Goal: Task Accomplishment & Management: Complete application form

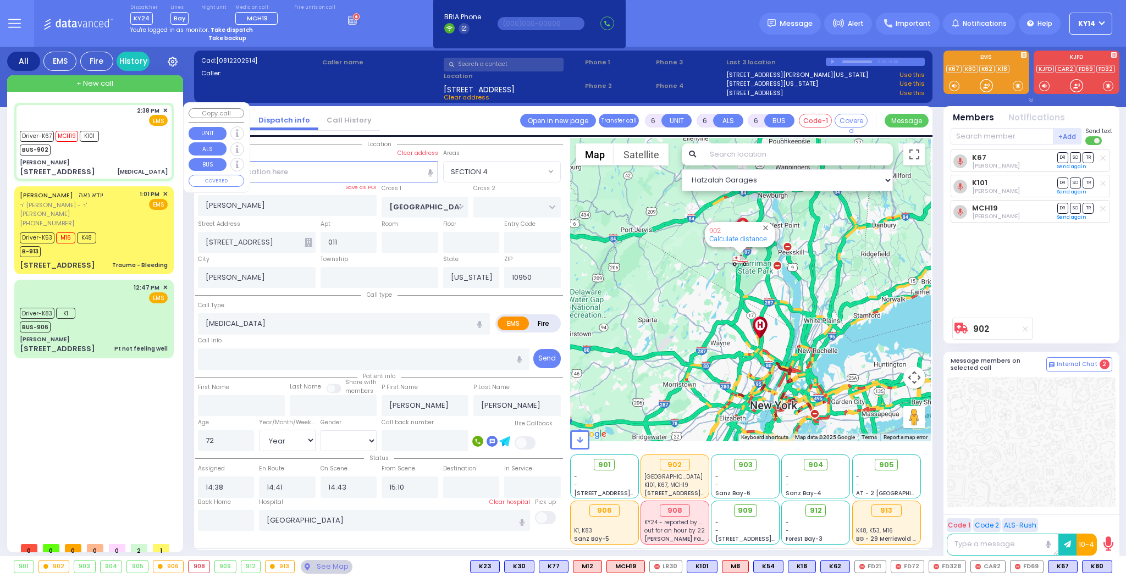
select select "SECTION 4"
select select "Year"
select select "[DEMOGRAPHIC_DATA]"
click at [82, 84] on span "+ New call" at bounding box center [94, 83] width 37 height 11
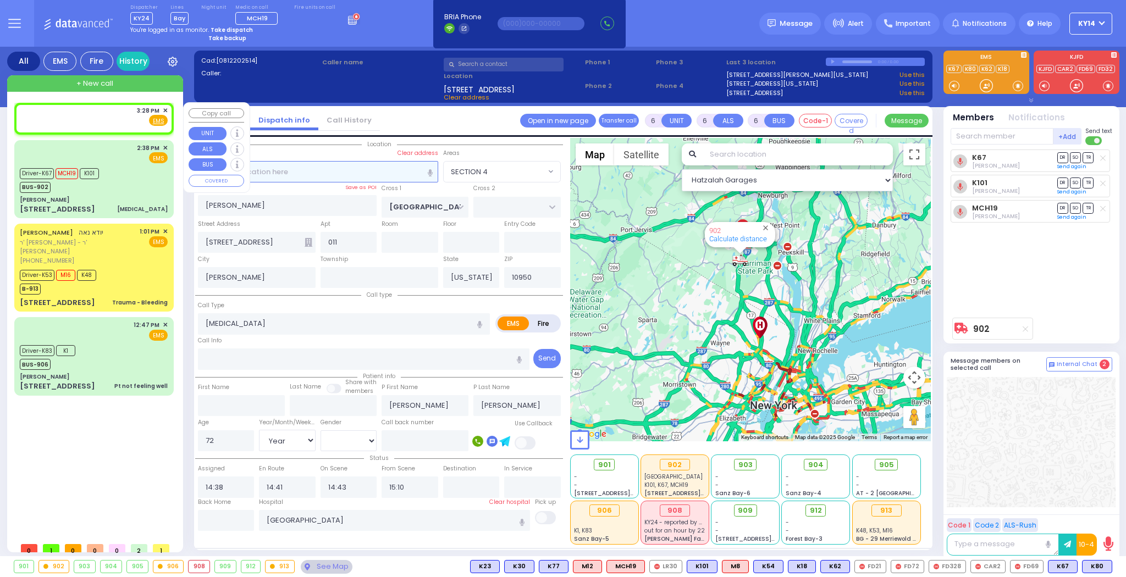
type input "2"
type input "1"
select select
radio input "true"
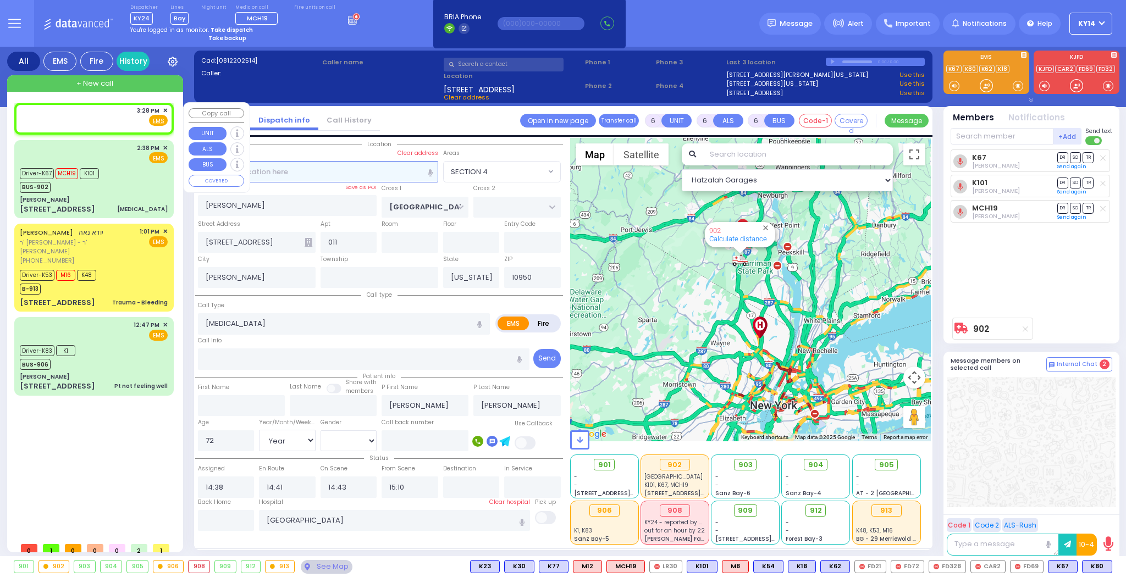
select select
type input "15:28"
select select "Hatzalah Garages"
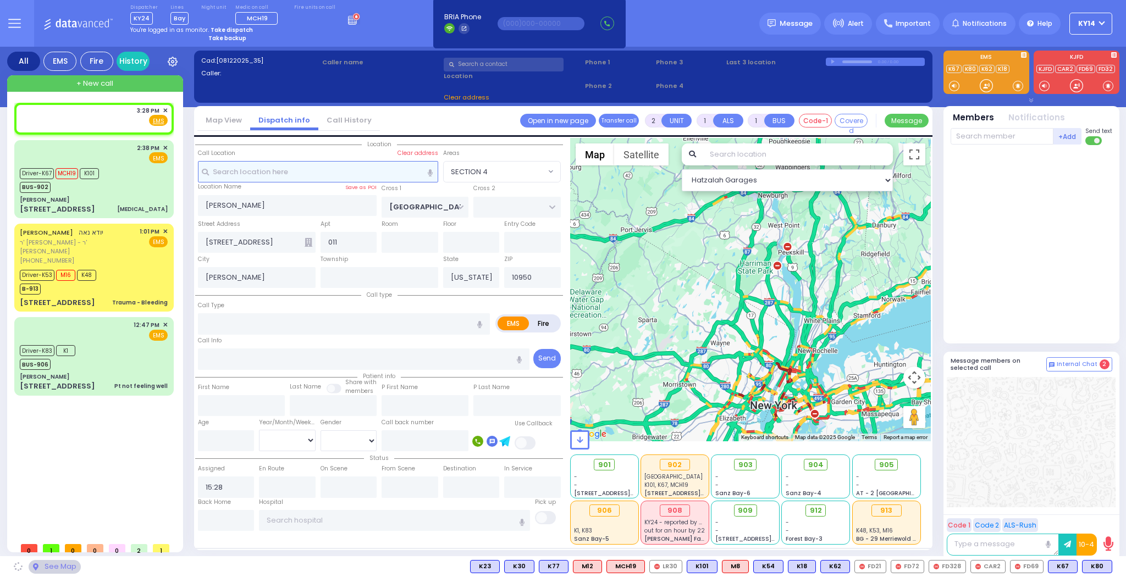
select select
radio input "true"
select select
select select "Hatzalah Garages"
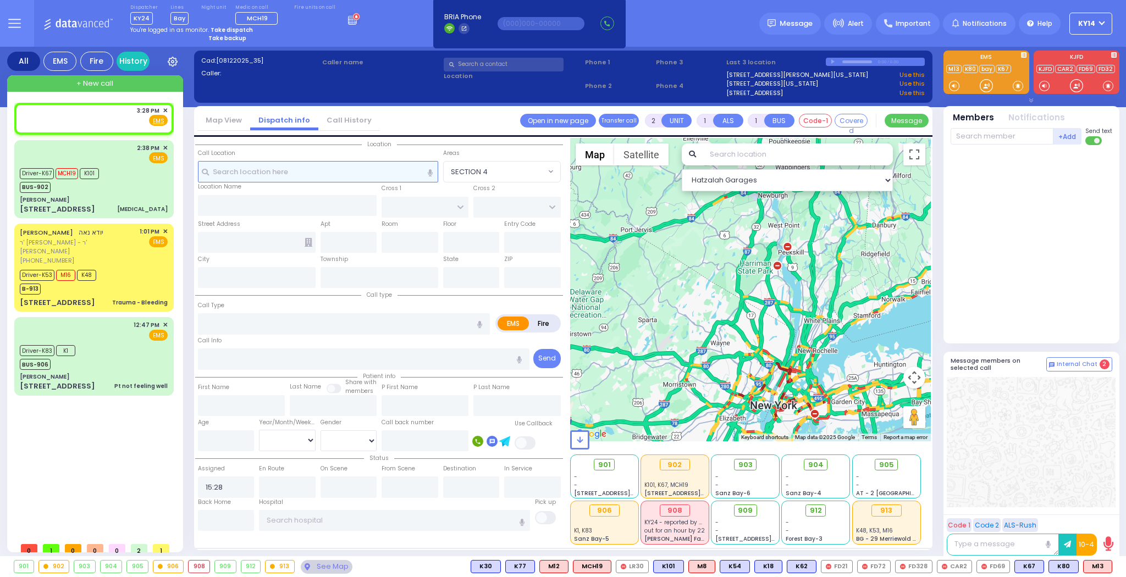
click at [253, 172] on input "text" at bounding box center [318, 171] width 240 height 21
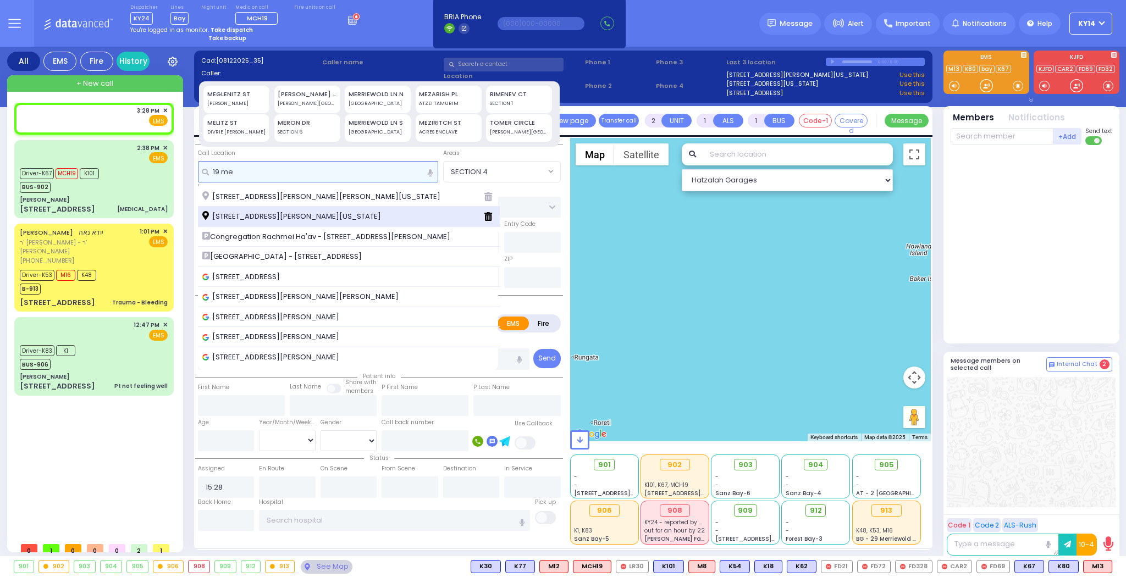
type input "19 me"
click at [263, 216] on span "[STREET_ADDRESS][PERSON_NAME][US_STATE]" at bounding box center [293, 216] width 183 height 11
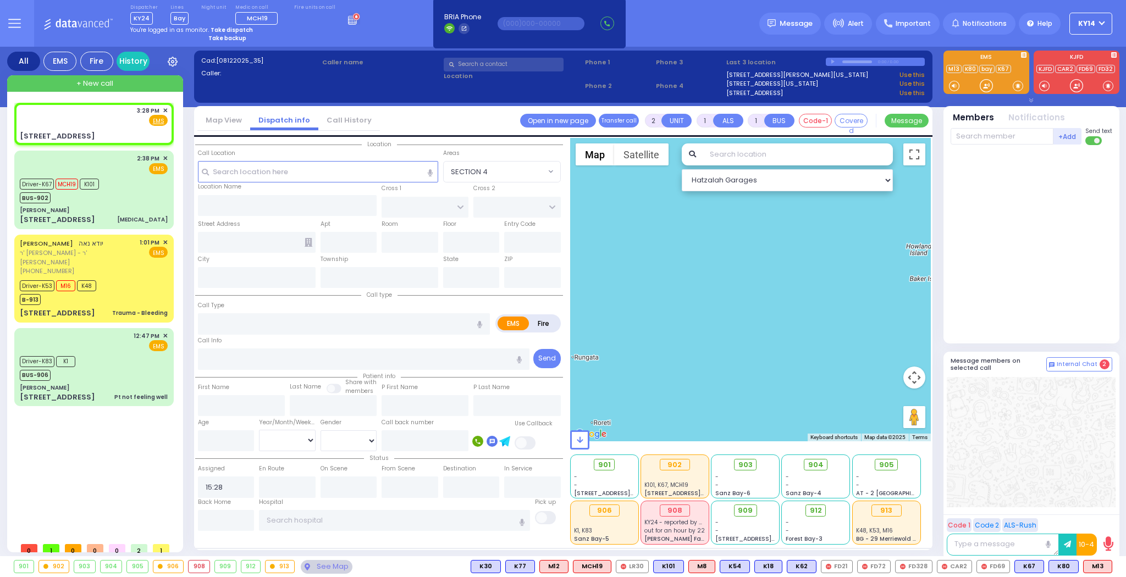
select select
radio input "true"
select select
select select "Hatzalah Garages"
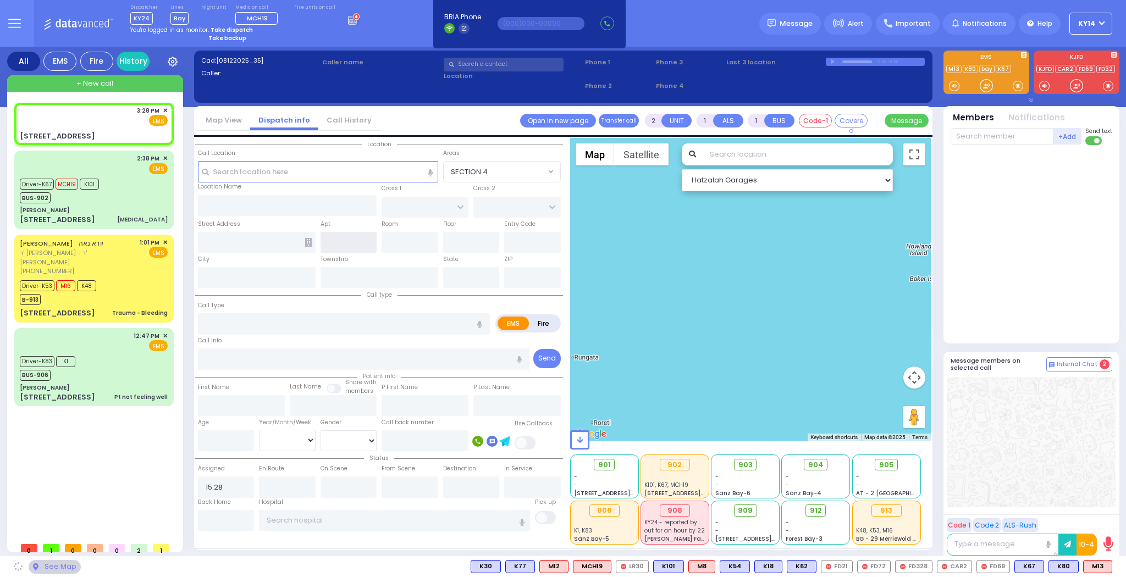
type input "PRAG BLVD"
type input "DAJ BLVD"
type input "[STREET_ADDRESS]"
type input "[PERSON_NAME]"
type input "[US_STATE]"
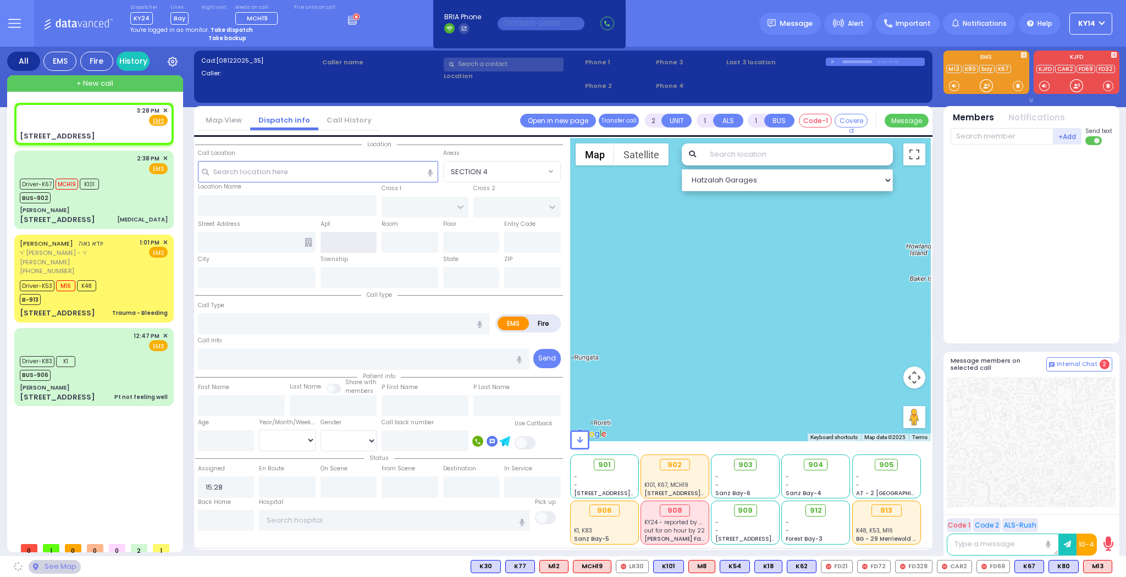
type input "10950"
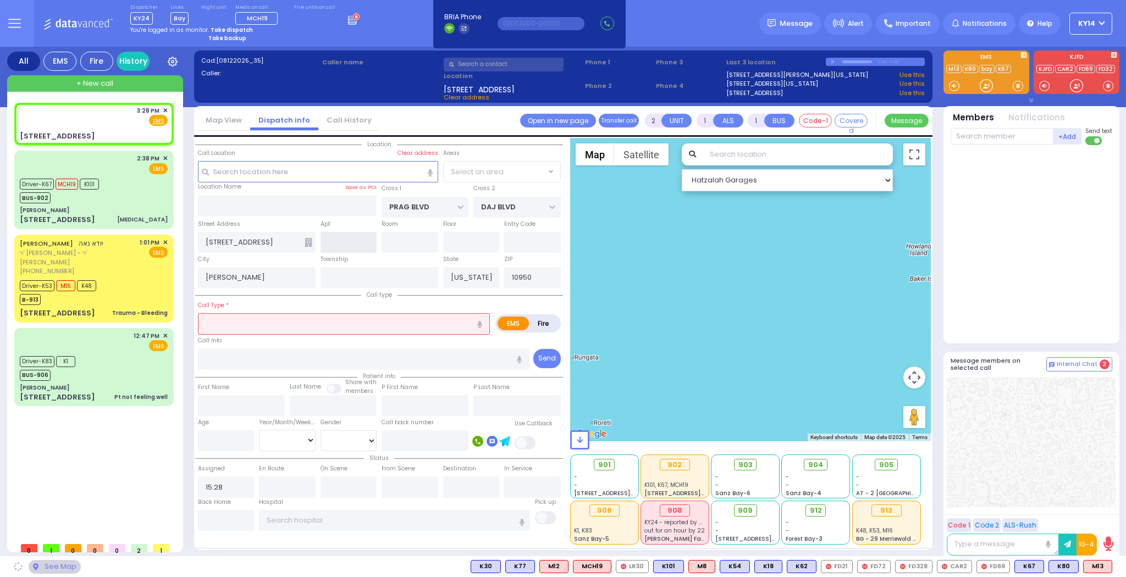
select select "SECTION 6"
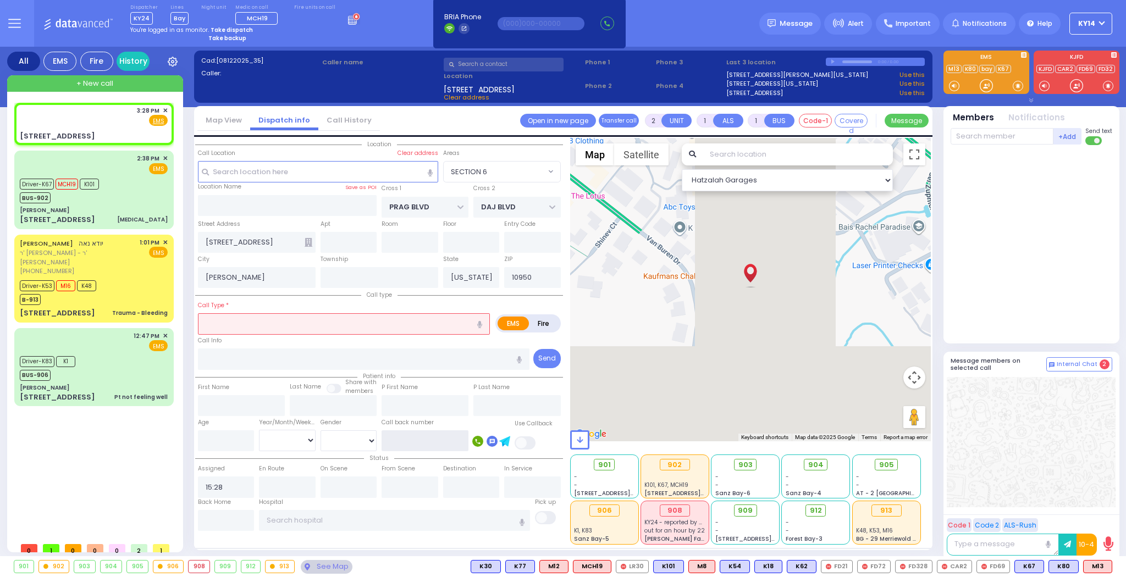
click at [423, 443] on input "text" at bounding box center [425, 441] width 87 height 21
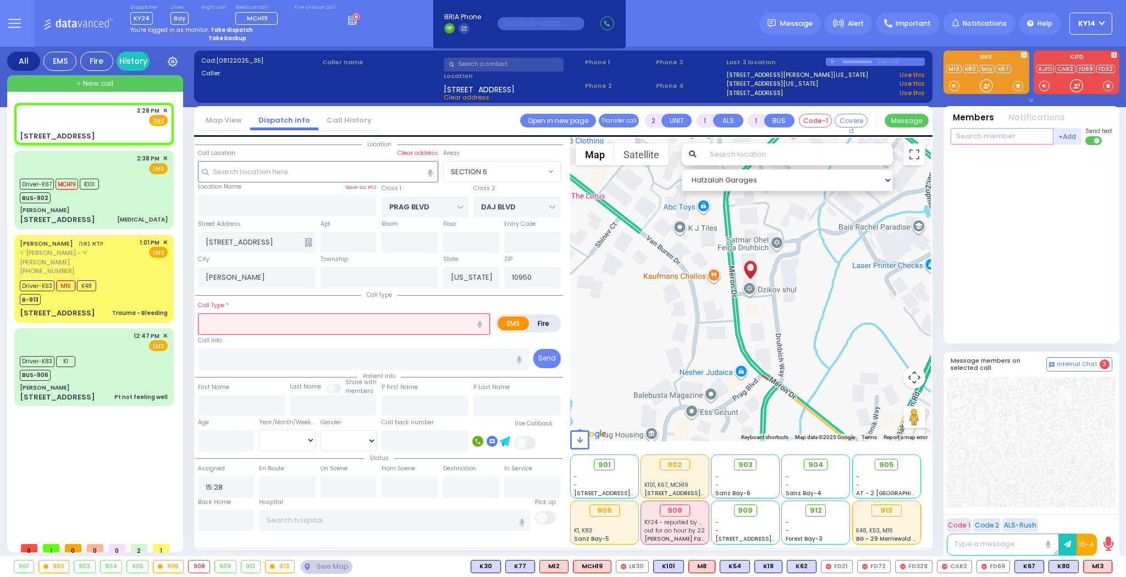
click at [985, 137] on input "text" at bounding box center [1002, 136] width 103 height 16
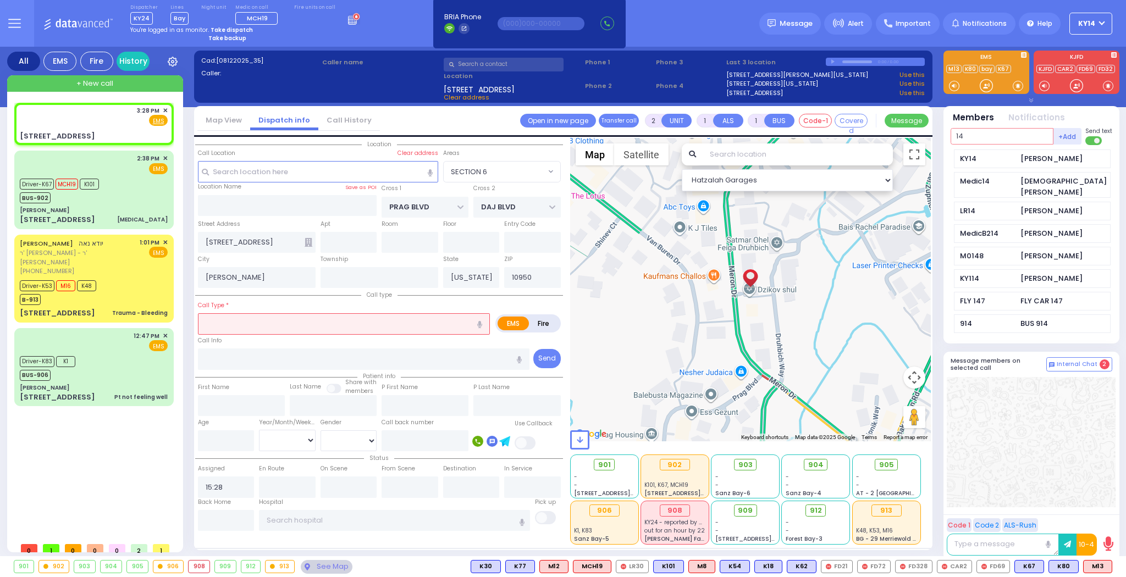
type input "14"
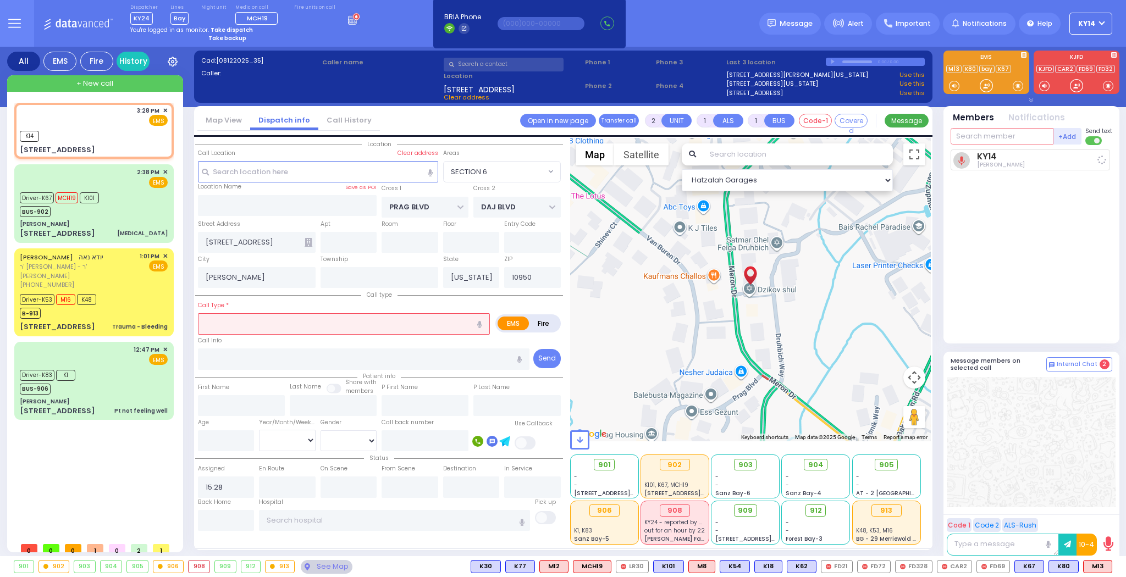
select select
radio input "true"
select select
type input "15:28"
select select "Hatzalah Garages"
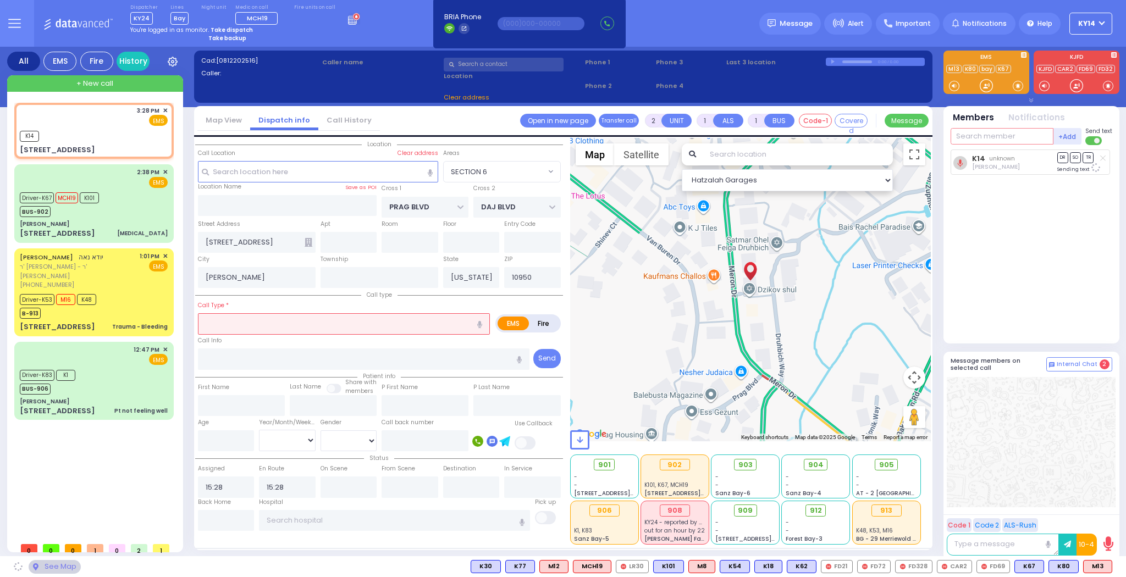
select select "SECTION 6"
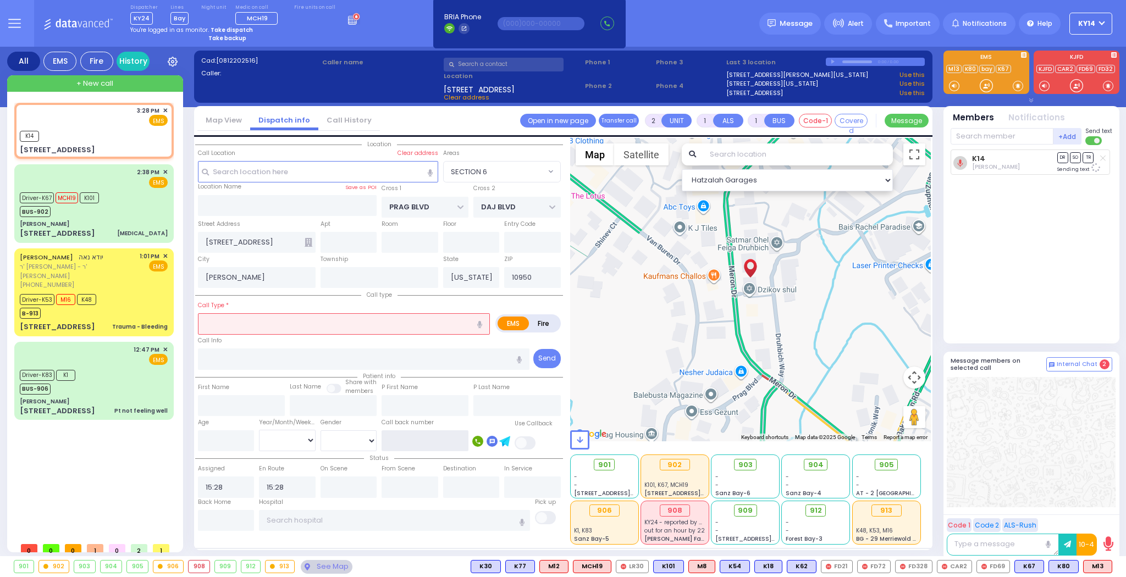
click at [415, 447] on input "text" at bounding box center [425, 441] width 87 height 21
type input "8457816646"
click at [529, 440] on span at bounding box center [526, 443] width 22 height 13
select select
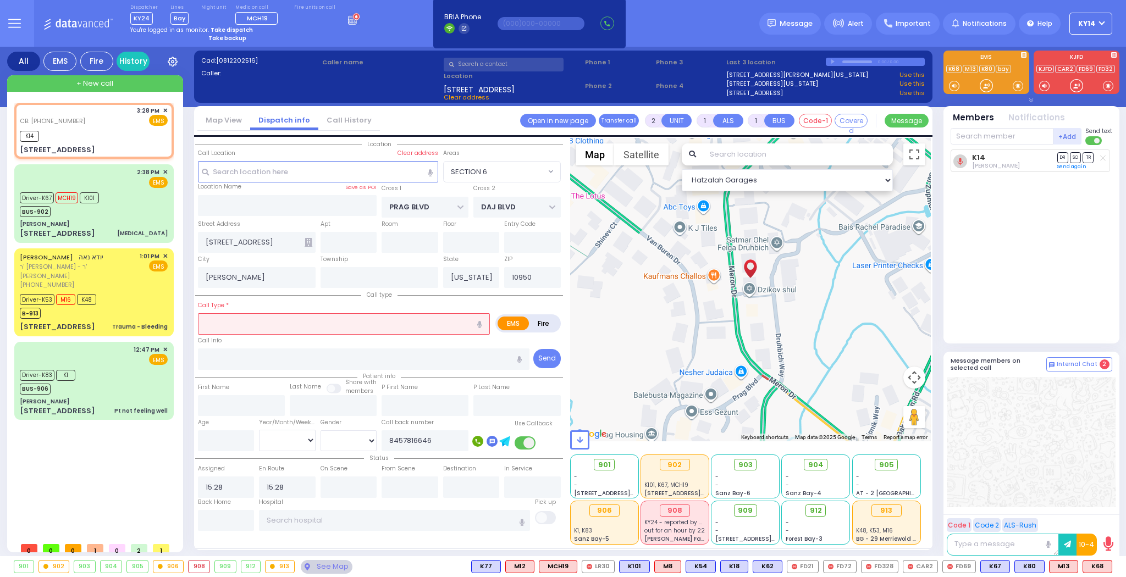
radio input "true"
select select
select select "Hatzalah Garages"
select select
radio input "true"
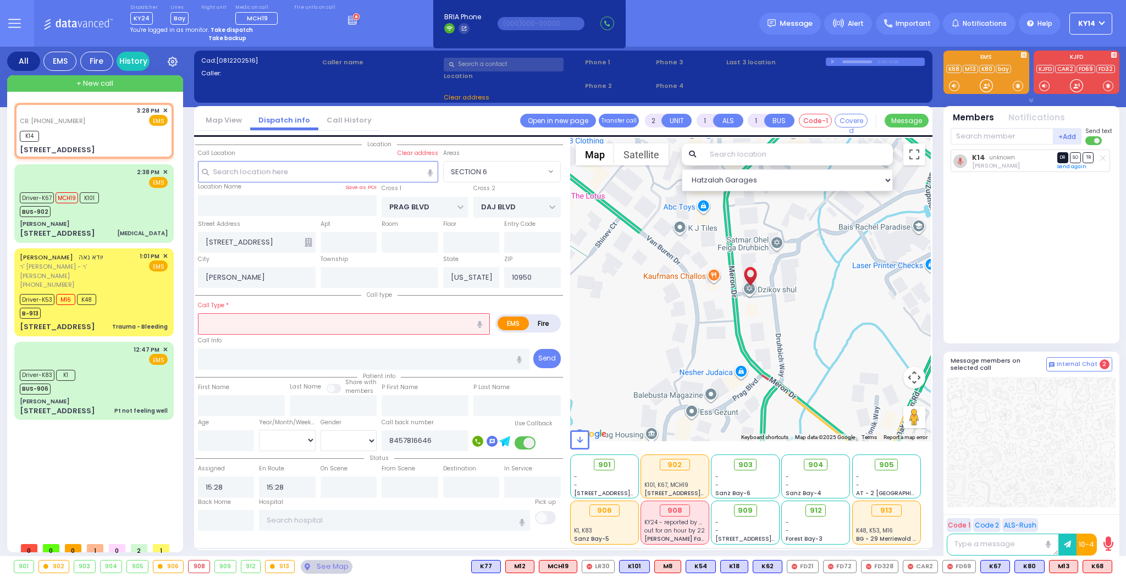
select select
select select "Hatzalah Garages"
select select
radio input "true"
select select
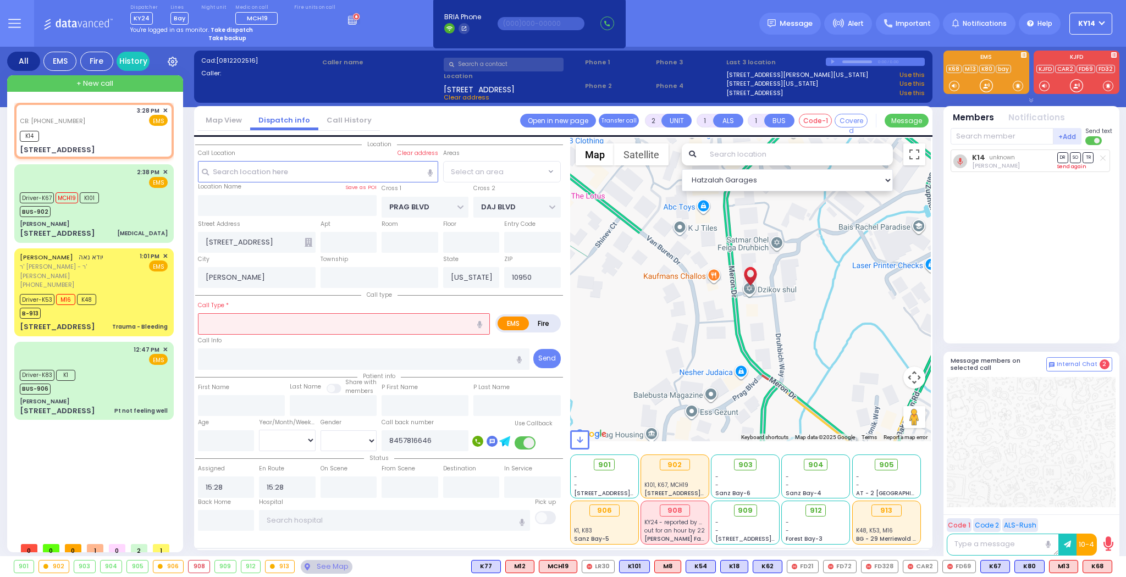
select select "Hatzalah Garages"
select select "SECTION 6"
click at [1074, 163] on link "Send again" at bounding box center [1071, 166] width 29 height 7
